Goal: Transaction & Acquisition: Purchase product/service

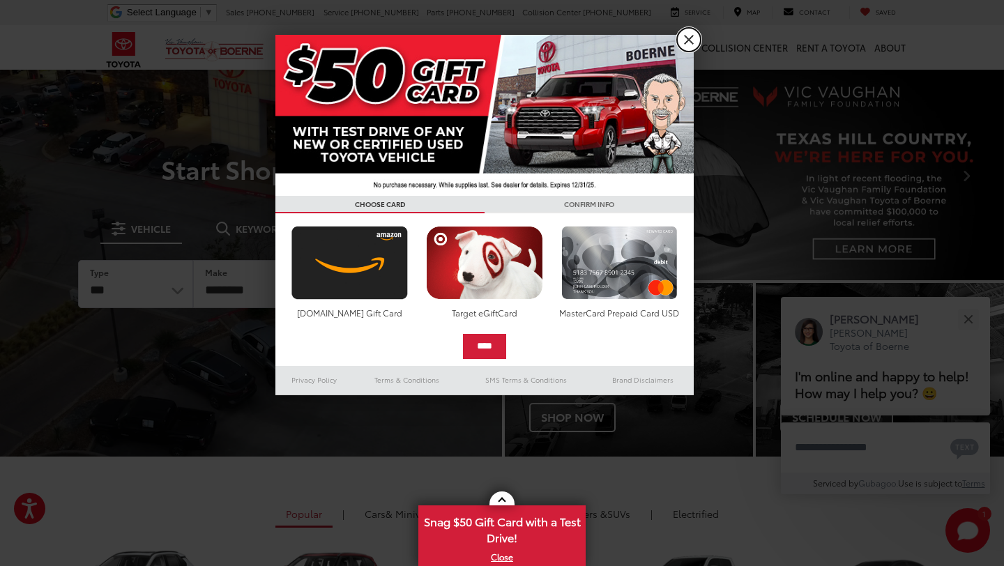
click at [686, 41] on link "X" at bounding box center [689, 40] width 24 height 24
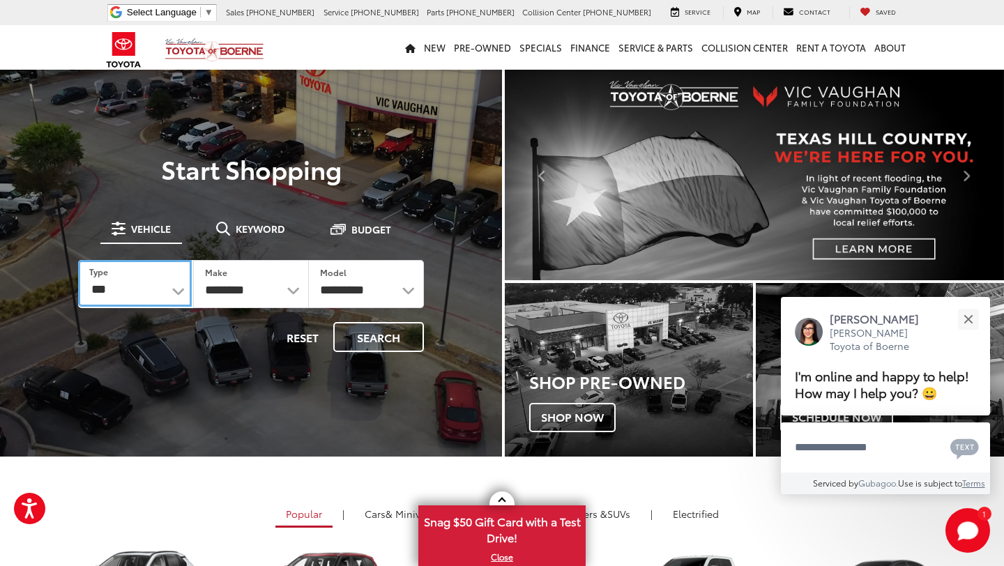
click at [172, 291] on select "*** *** **** *********" at bounding box center [135, 283] width 114 height 47
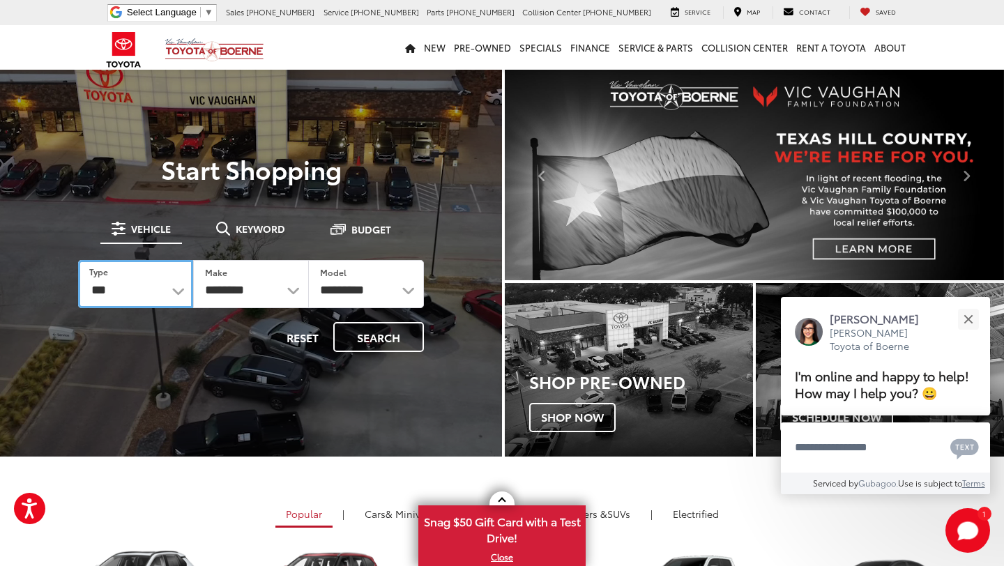
select select "******"
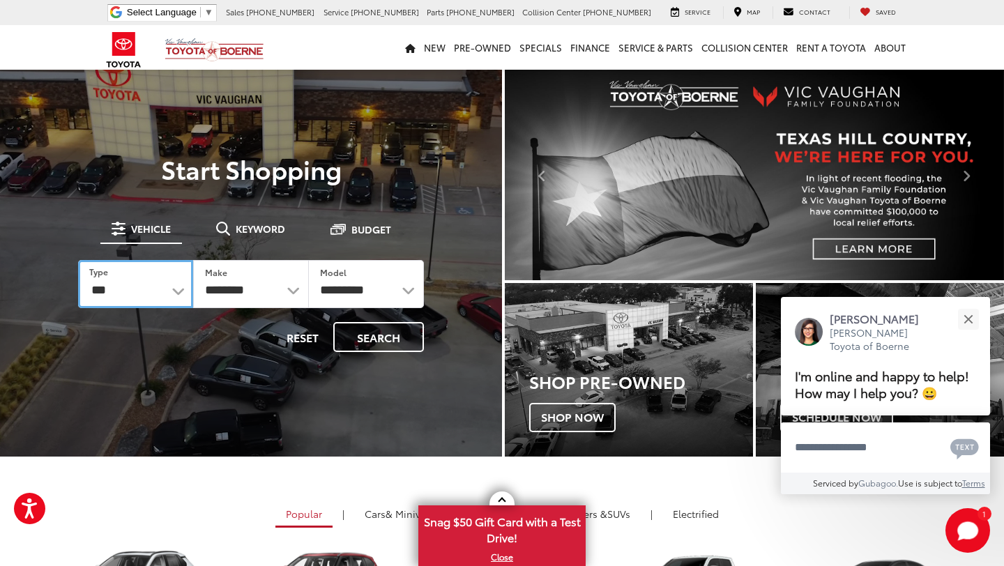
select select
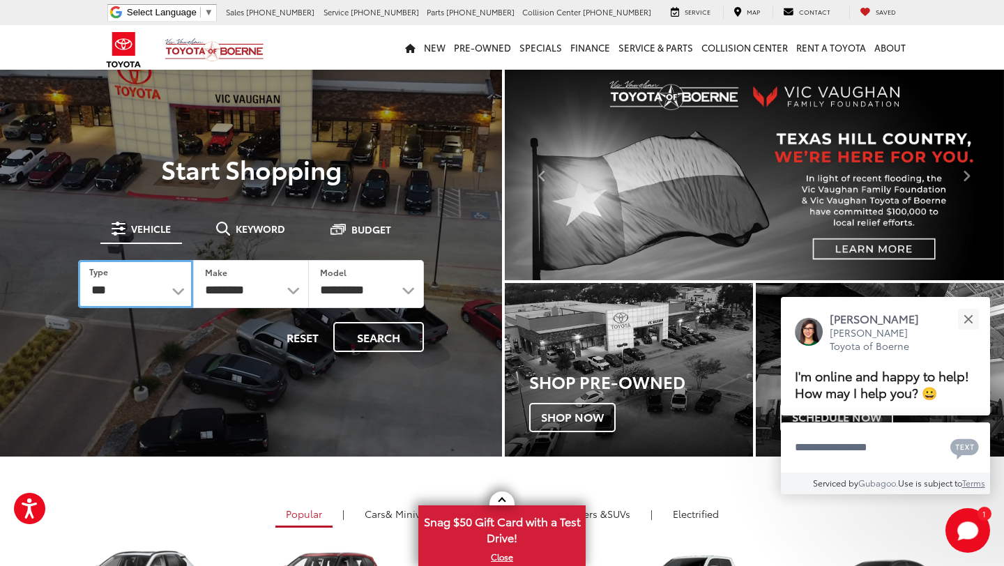
select select
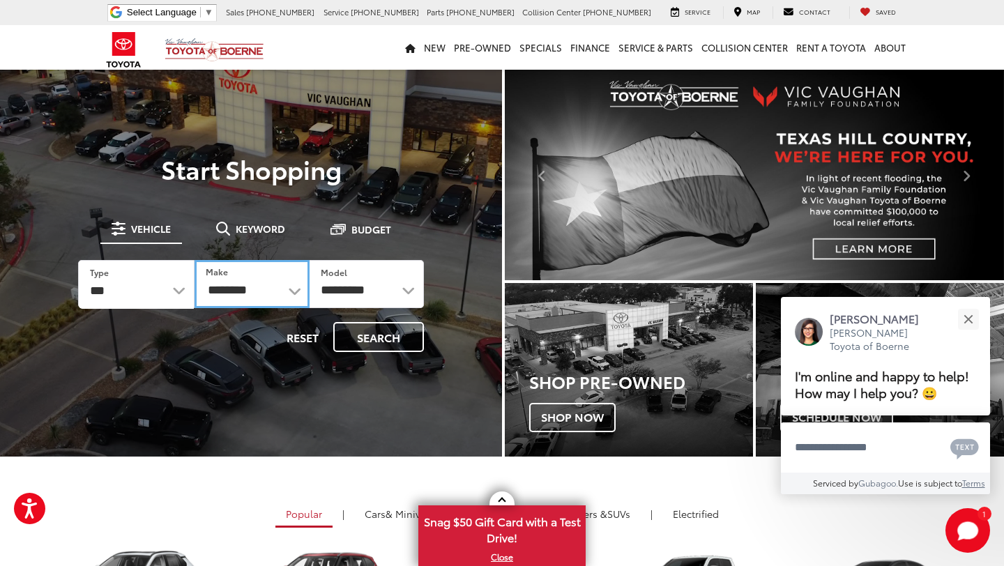
click at [292, 287] on select "**********" at bounding box center [252, 284] width 114 height 48
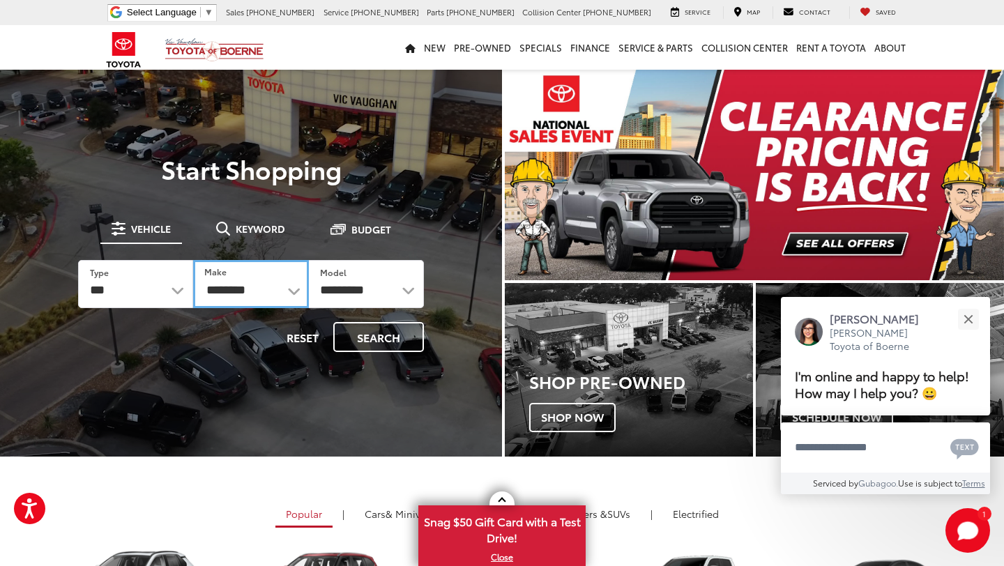
select select "******"
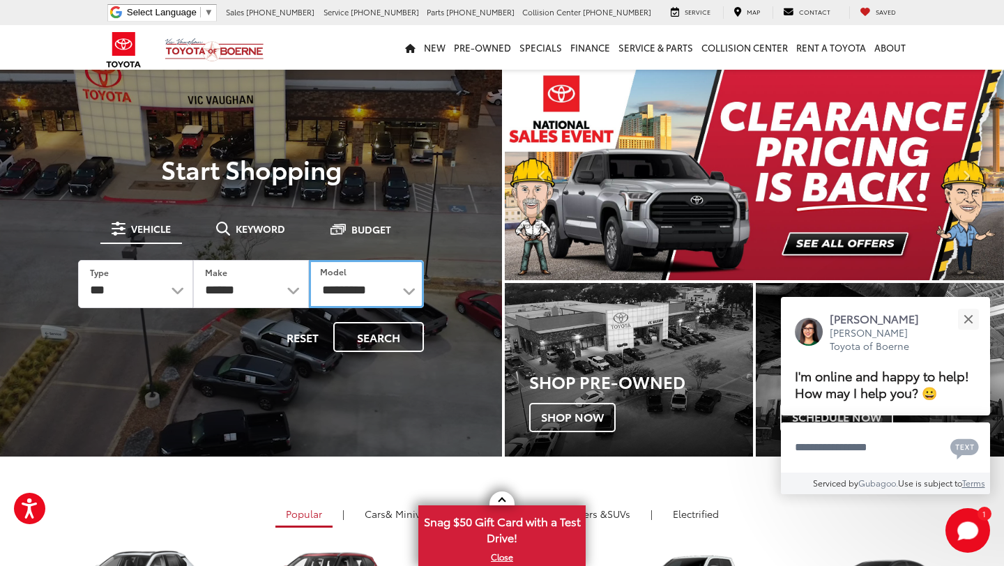
click at [396, 287] on select "********* ****** ****** ******** ***** ****** *****" at bounding box center [366, 284] width 115 height 48
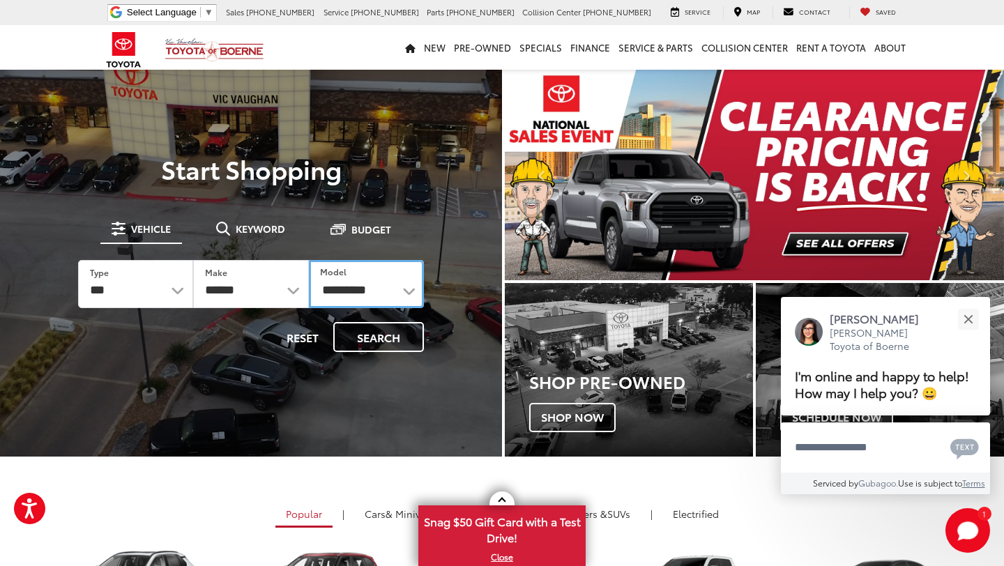
select select "*****"
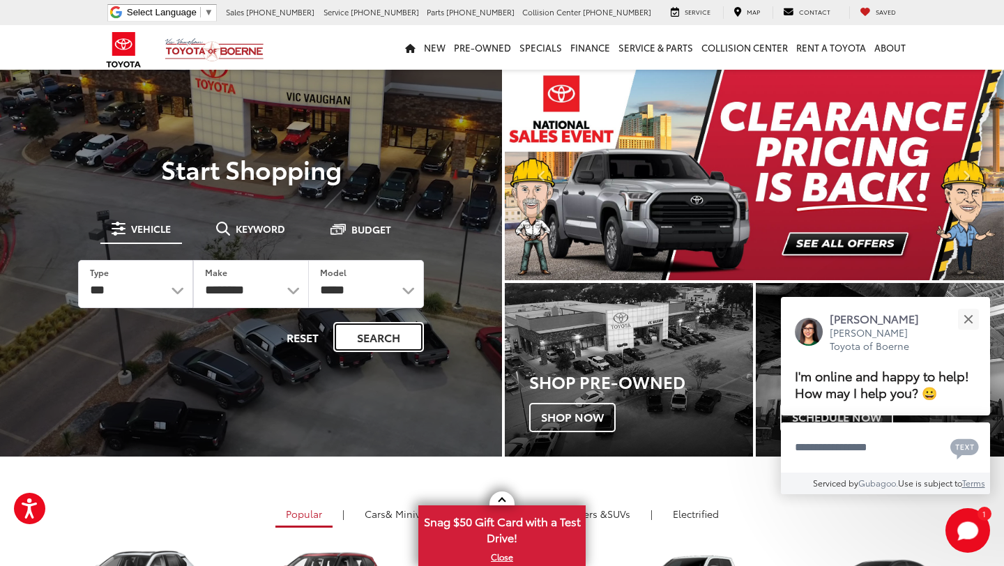
click at [390, 331] on button "Search" at bounding box center [378, 337] width 91 height 30
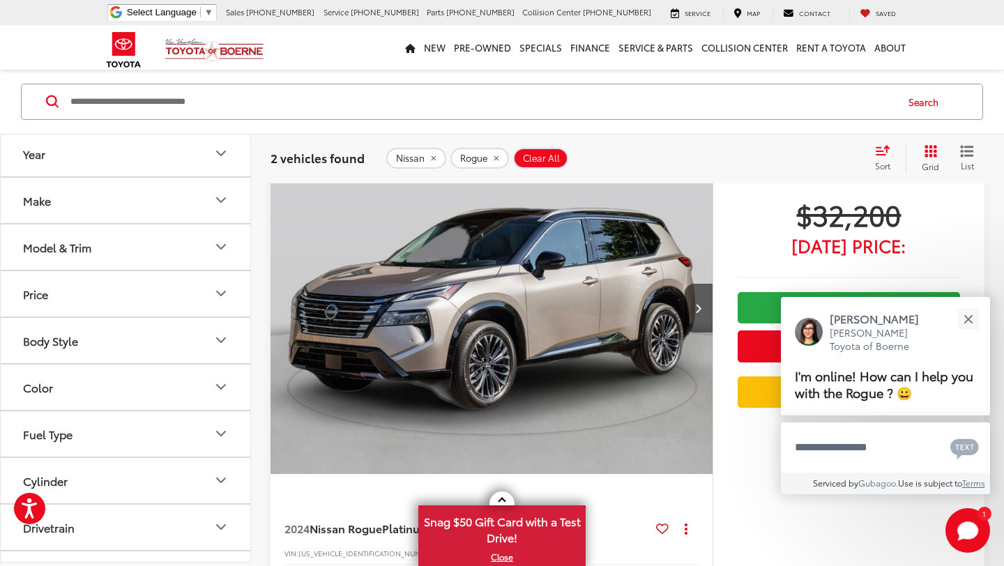
scroll to position [116, 0]
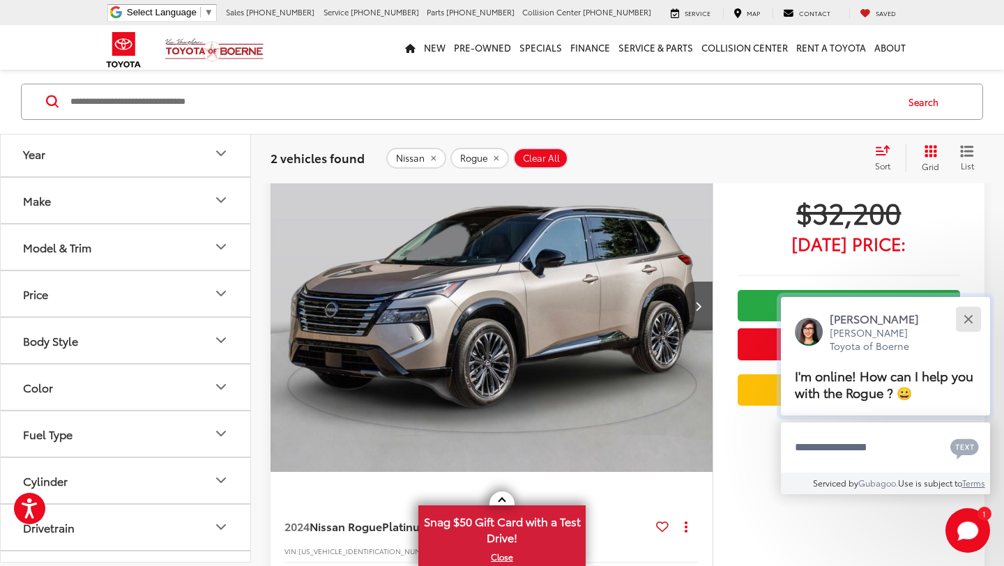
click at [963, 315] on button "Close" at bounding box center [968, 319] width 30 height 30
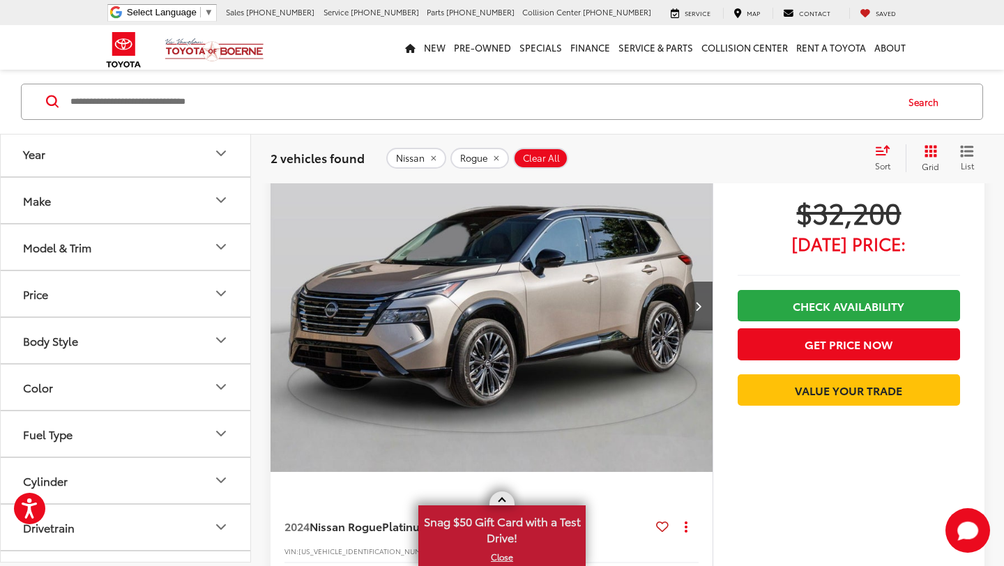
click at [498, 499] on link at bounding box center [502, 499] width 25 height 14
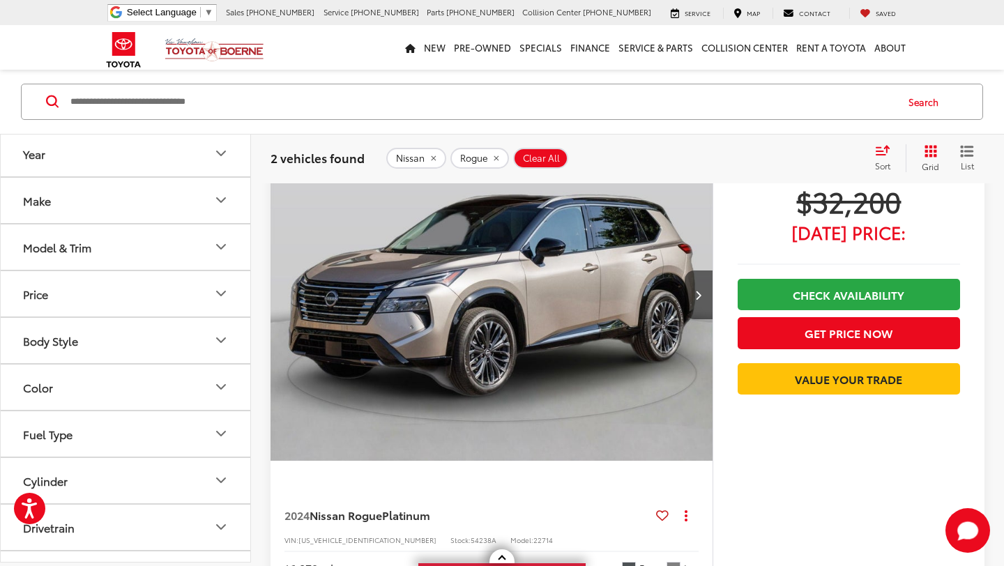
scroll to position [129, 0]
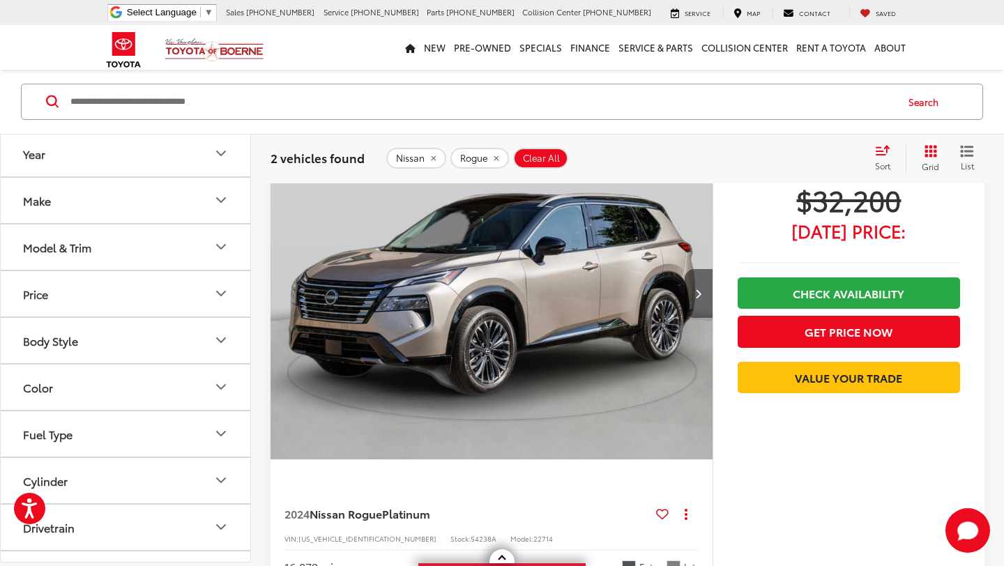
click at [703, 278] on button "Next image" at bounding box center [699, 293] width 28 height 49
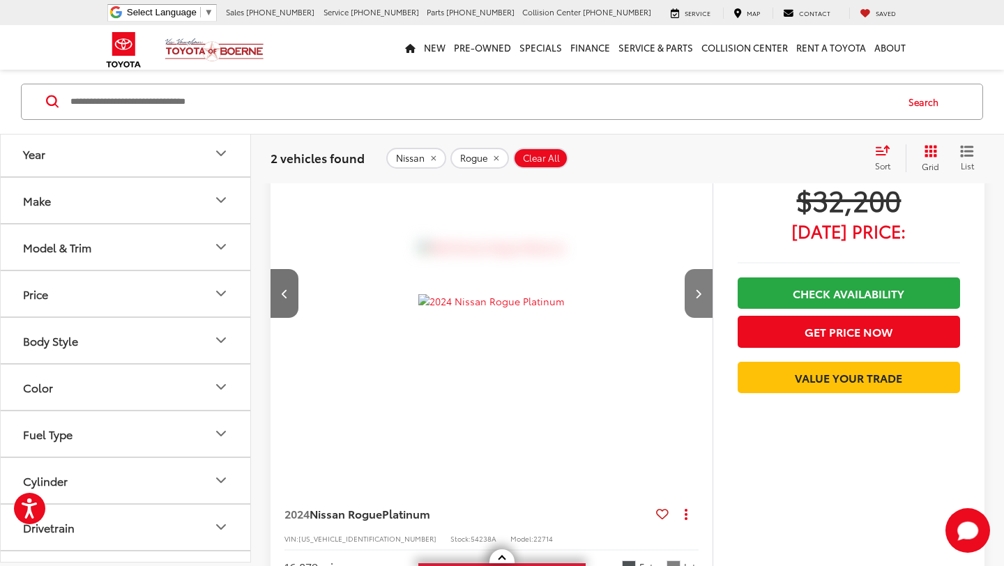
click at [699, 282] on button "Next image" at bounding box center [699, 293] width 28 height 49
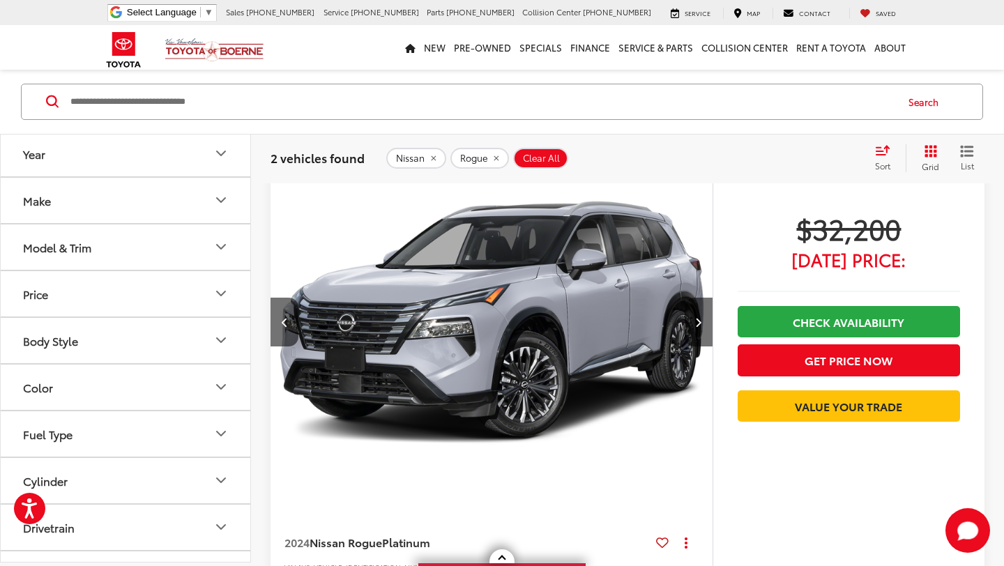
scroll to position [118, 0]
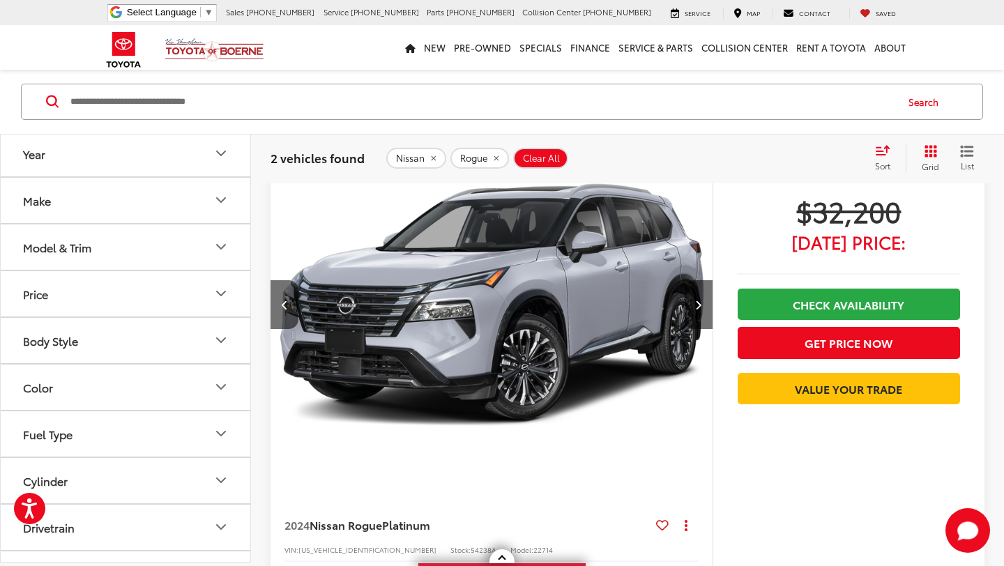
click at [683, 305] on img "2024 Nissan Rogue Platinum 2" at bounding box center [492, 305] width 444 height 333
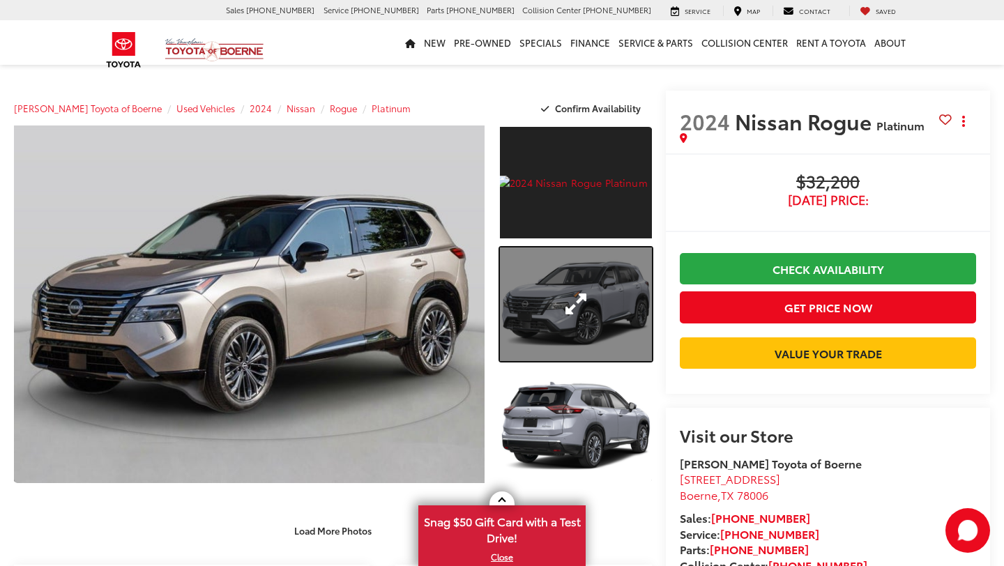
click at [550, 317] on link "Expand Photo 2" at bounding box center [576, 305] width 152 height 114
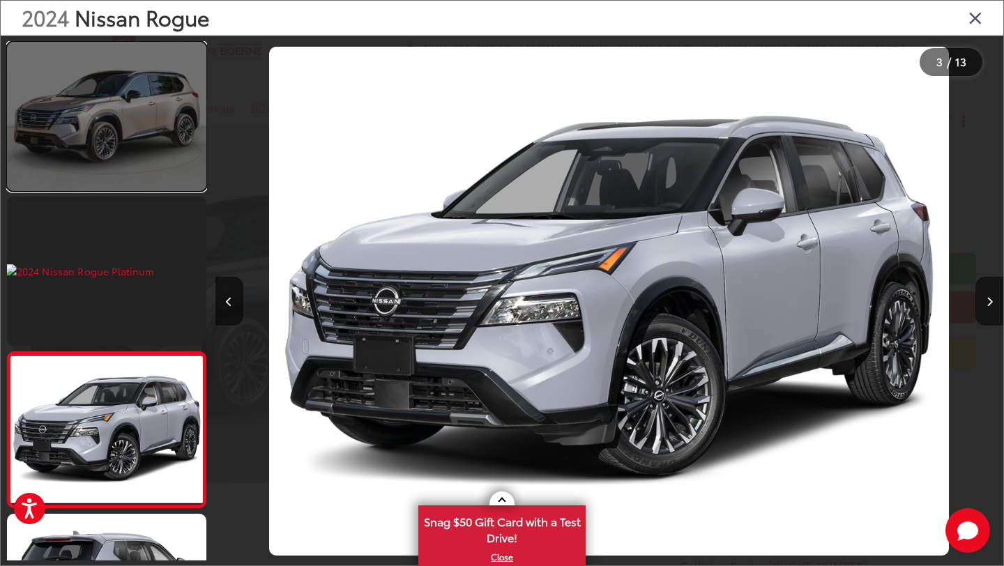
click at [147, 147] on link at bounding box center [106, 116] width 199 height 149
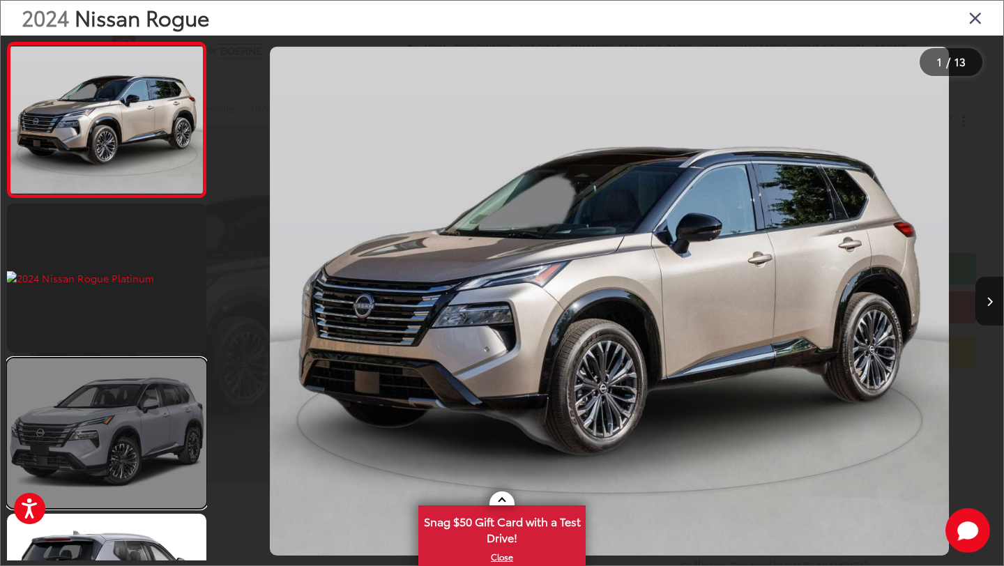
click at [137, 420] on link at bounding box center [106, 432] width 199 height 149
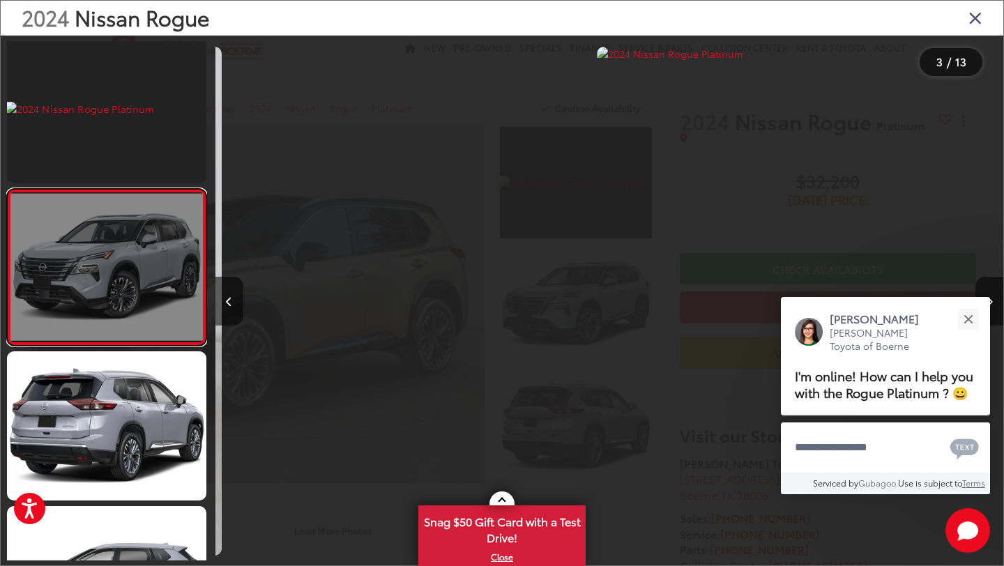
scroll to position [169, 0]
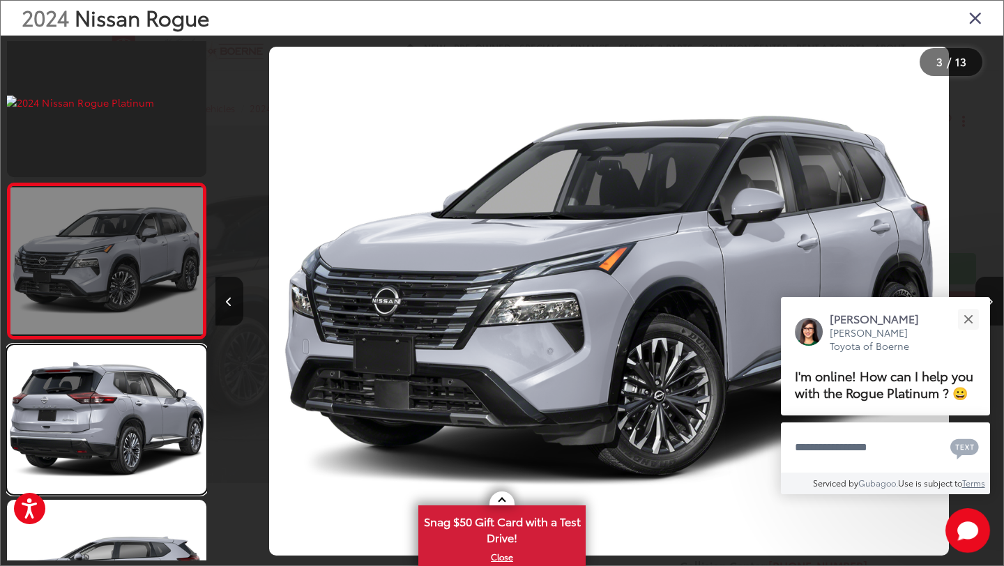
click at [137, 420] on link at bounding box center [106, 419] width 199 height 149
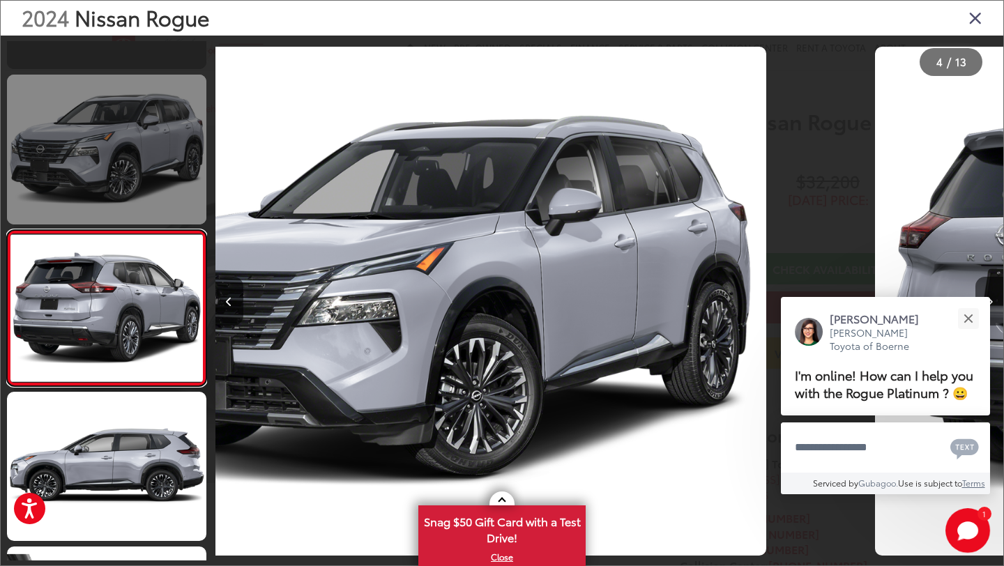
scroll to position [324, 0]
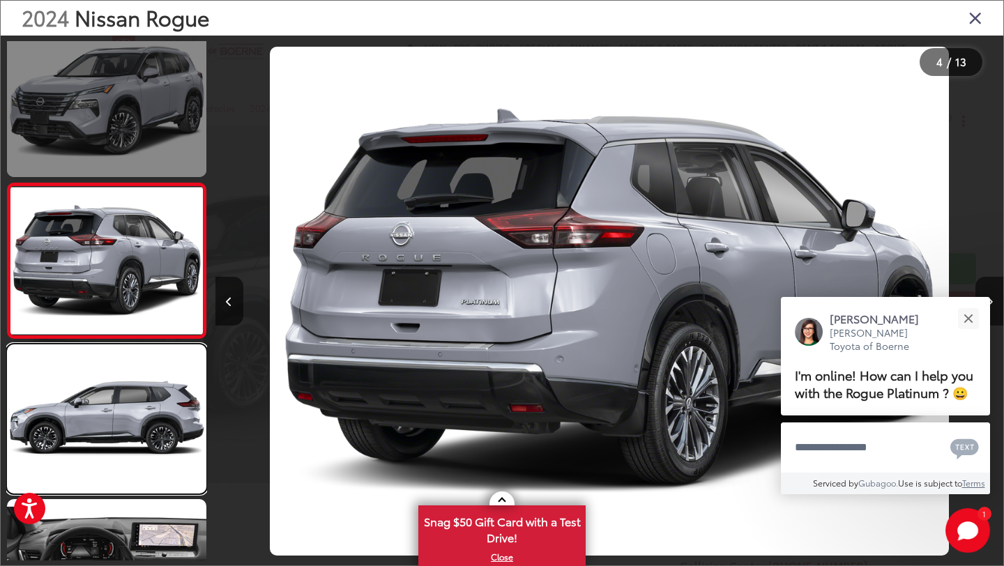
click at [137, 420] on link at bounding box center [106, 418] width 199 height 149
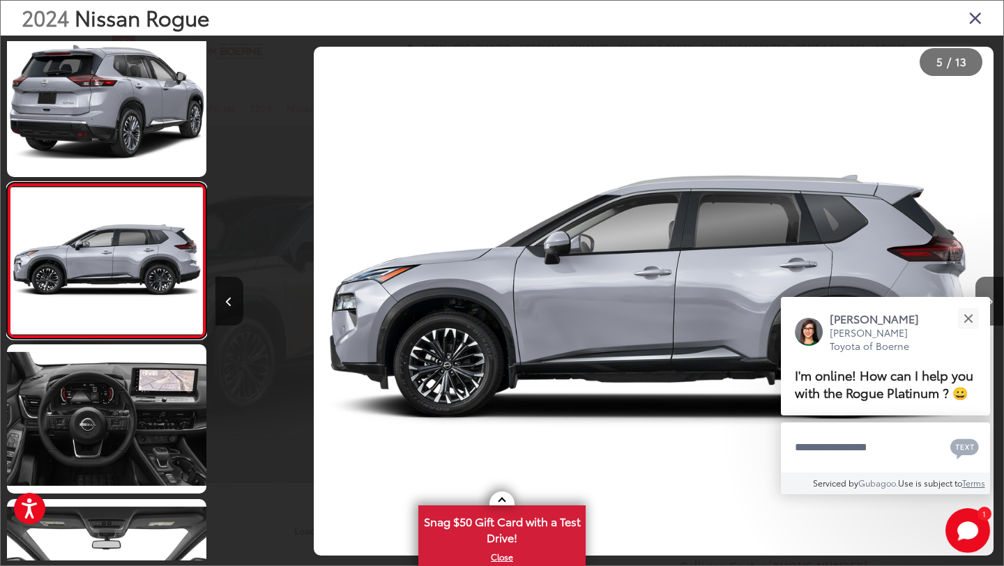
scroll to position [0, 3153]
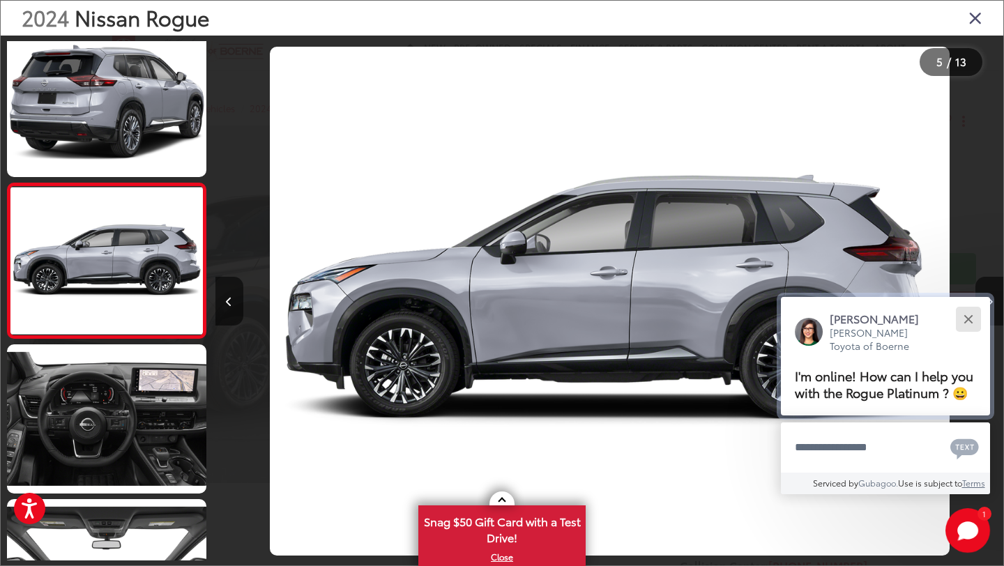
click at [971, 315] on div "Close" at bounding box center [968, 319] width 9 height 9
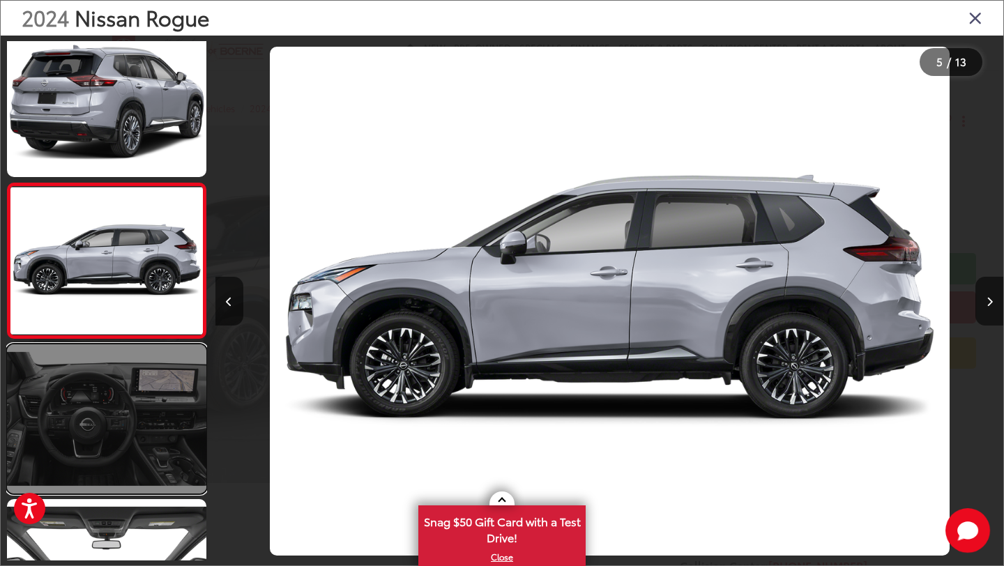
click at [128, 414] on link at bounding box center [106, 418] width 199 height 149
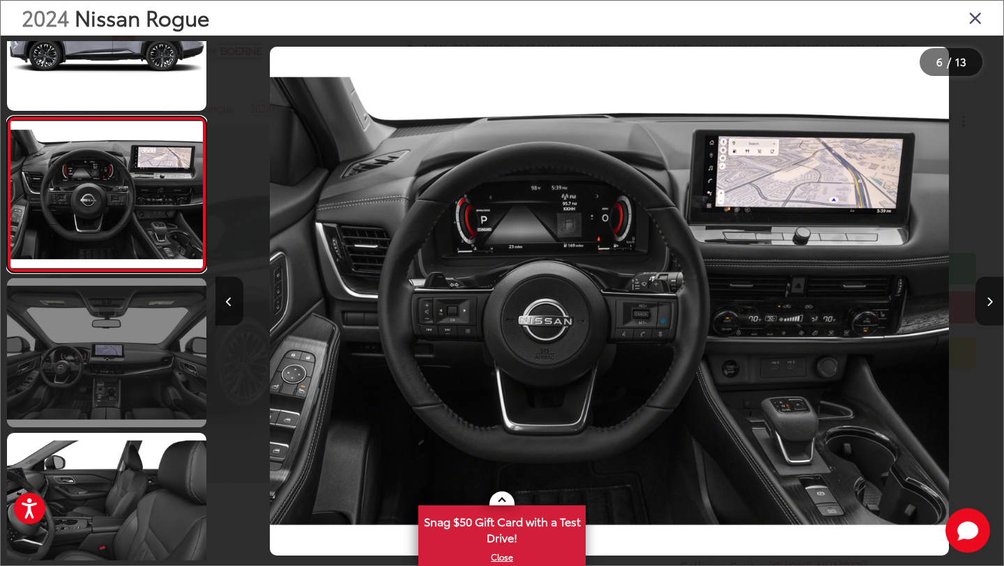
scroll to position [704, 0]
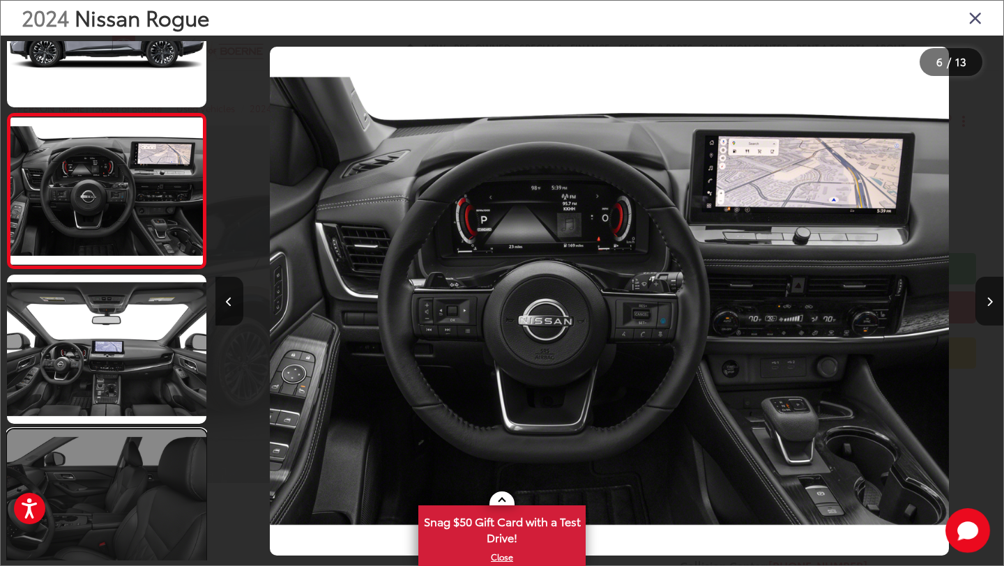
click at [119, 473] on link at bounding box center [106, 504] width 199 height 149
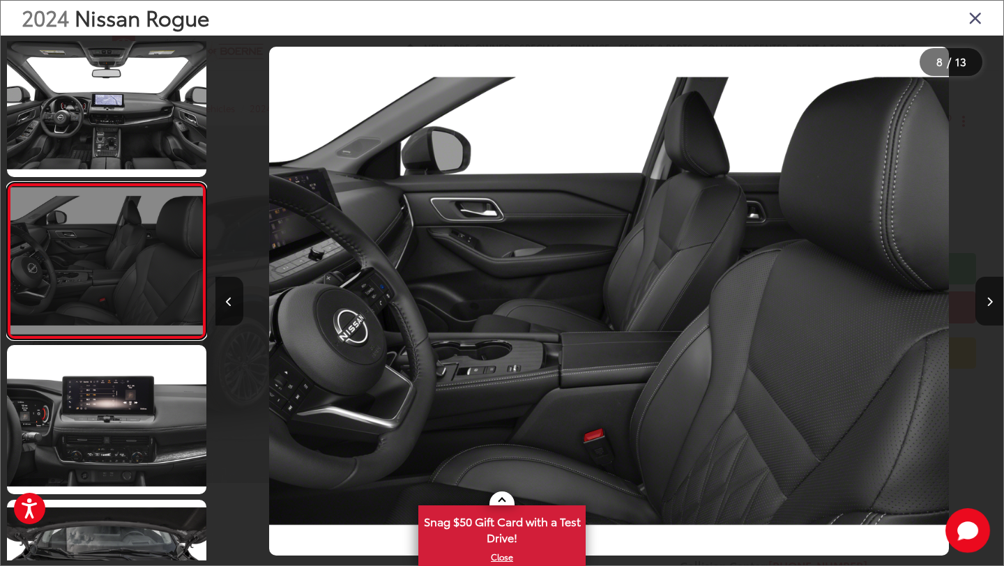
click at [130, 319] on link at bounding box center [106, 261] width 199 height 156
click at [129, 324] on link at bounding box center [106, 261] width 199 height 156
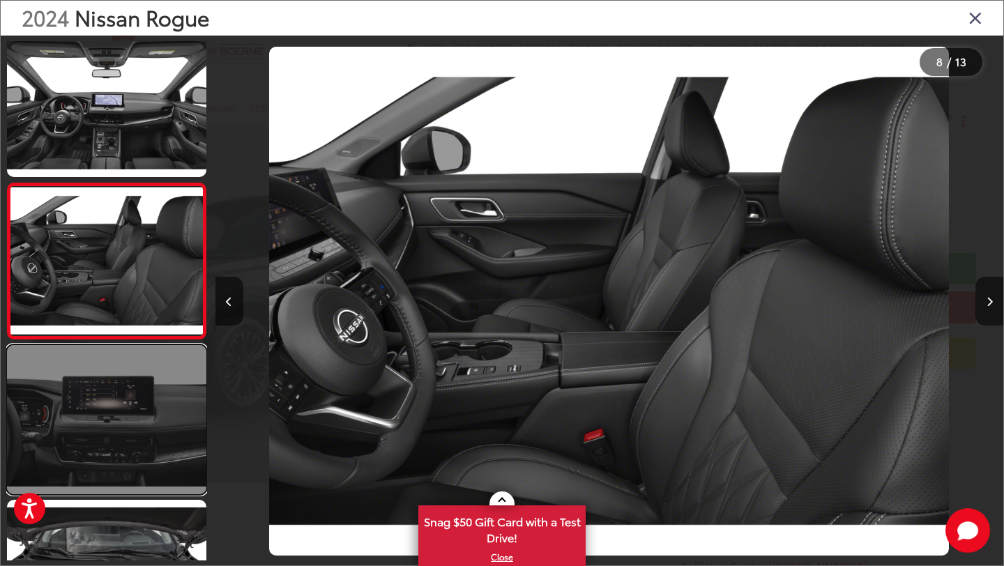
click at [127, 384] on link at bounding box center [106, 419] width 199 height 149
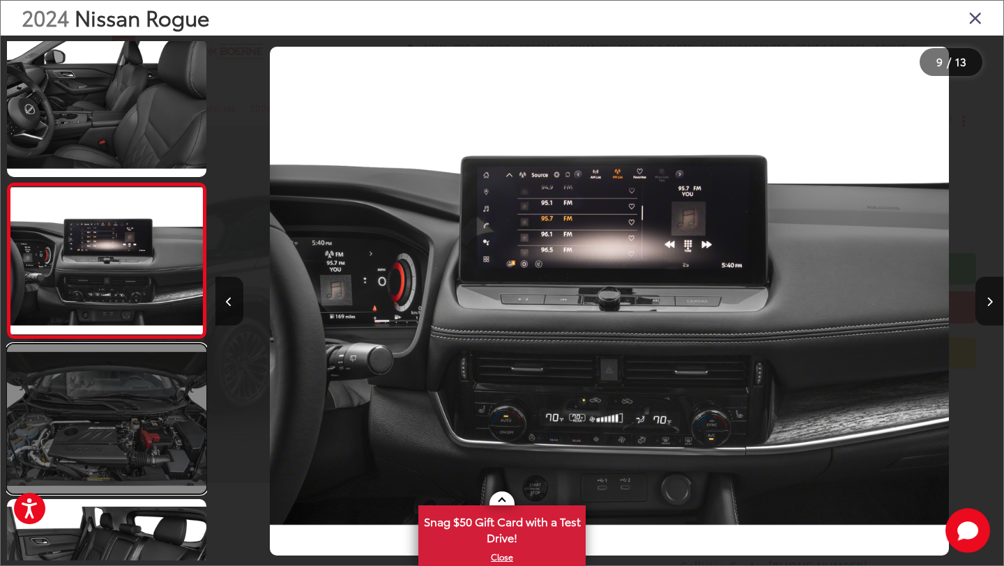
click at [126, 393] on link at bounding box center [106, 418] width 199 height 149
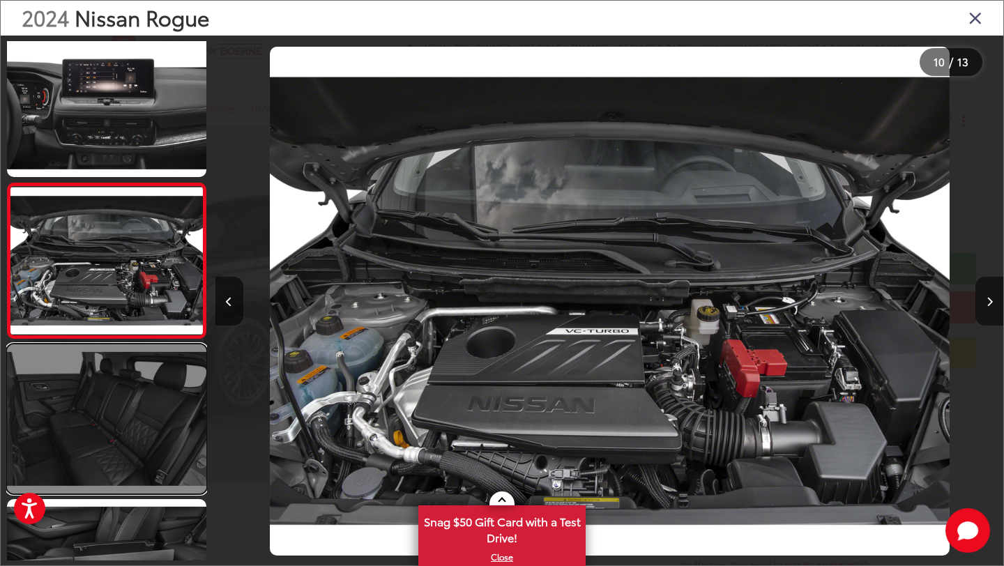
click at [126, 408] on link at bounding box center [106, 418] width 199 height 149
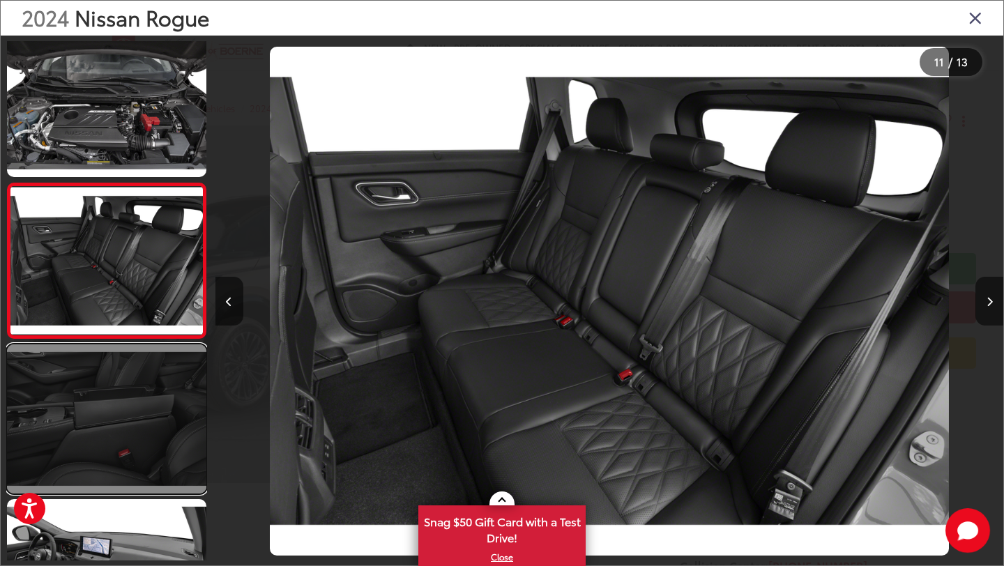
click at [125, 408] on link at bounding box center [106, 418] width 199 height 149
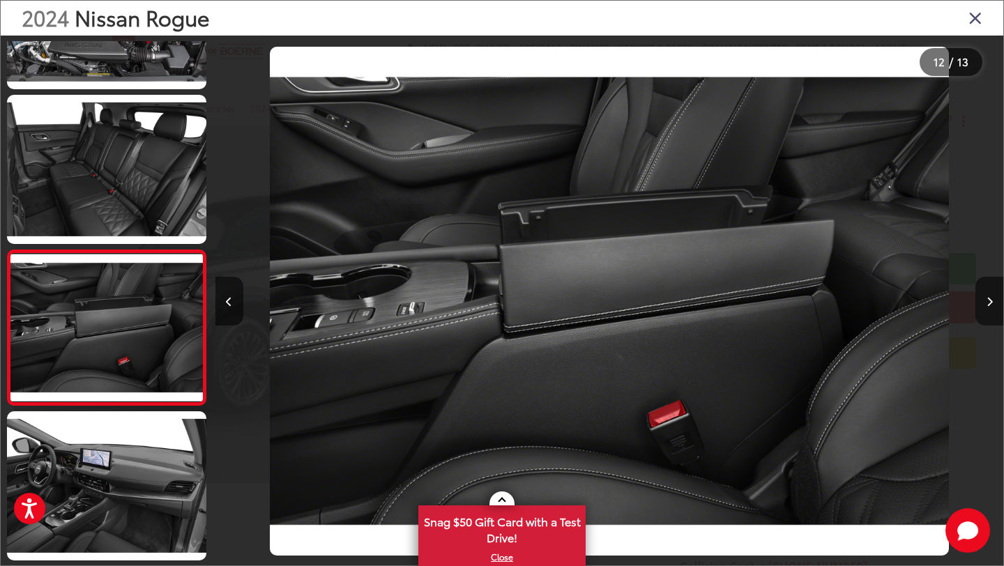
click at [969, 17] on icon "Close gallery" at bounding box center [976, 17] width 14 height 18
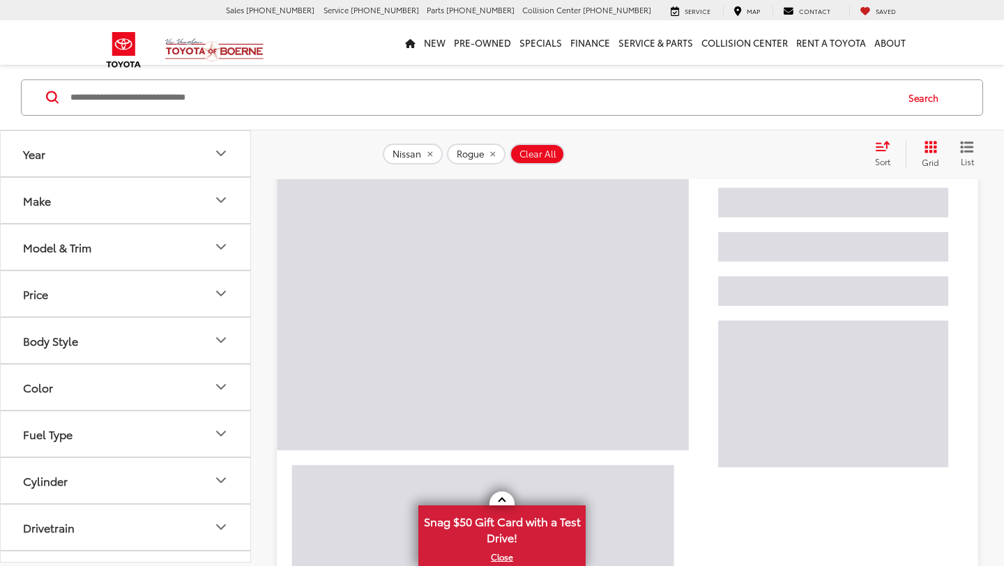
scroll to position [75, 0]
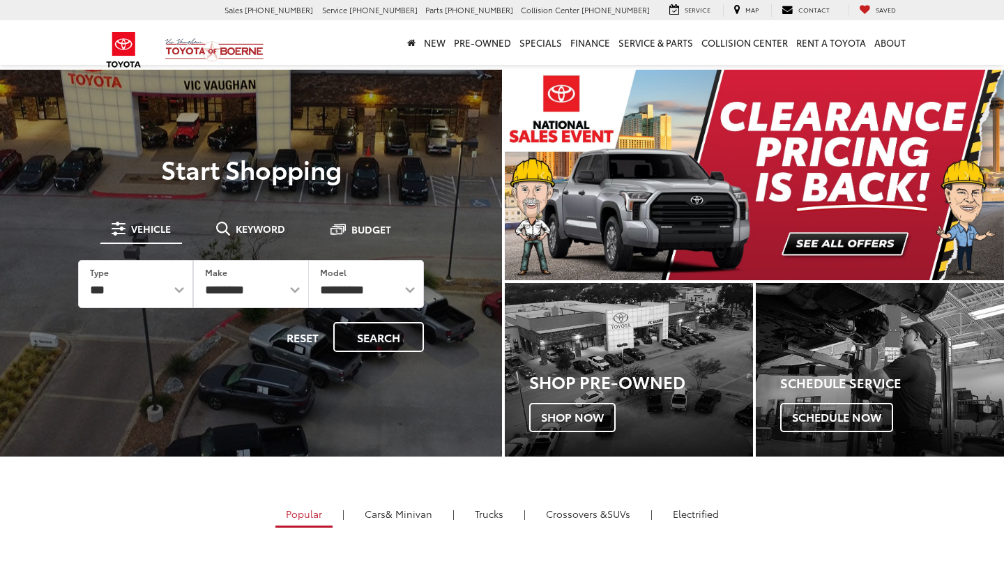
select select "******"
